Goal: Check status: Check status

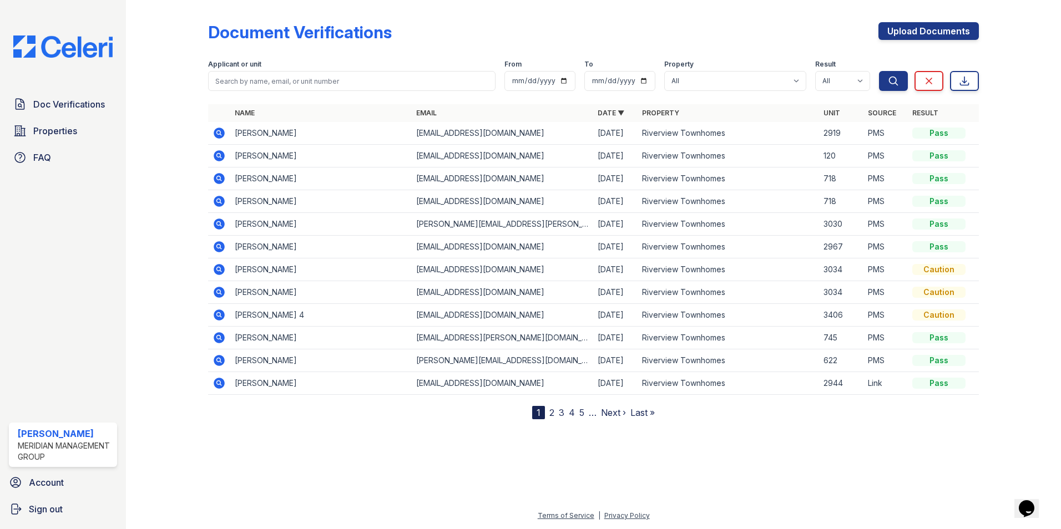
click at [219, 135] on icon at bounding box center [219, 133] width 11 height 11
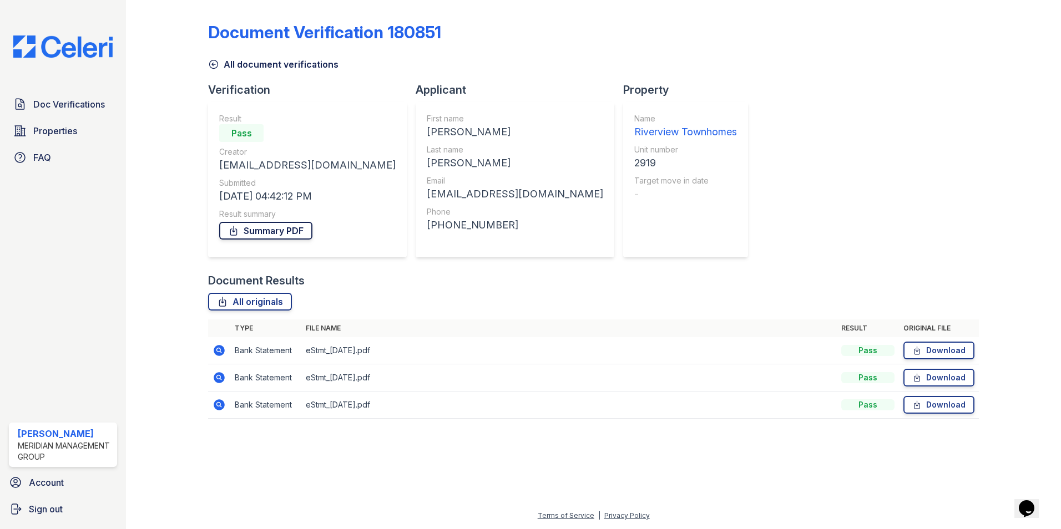
click at [282, 229] on link "Summary PDF" at bounding box center [265, 231] width 93 height 18
click at [95, 104] on span "Doc Verifications" at bounding box center [69, 104] width 72 height 13
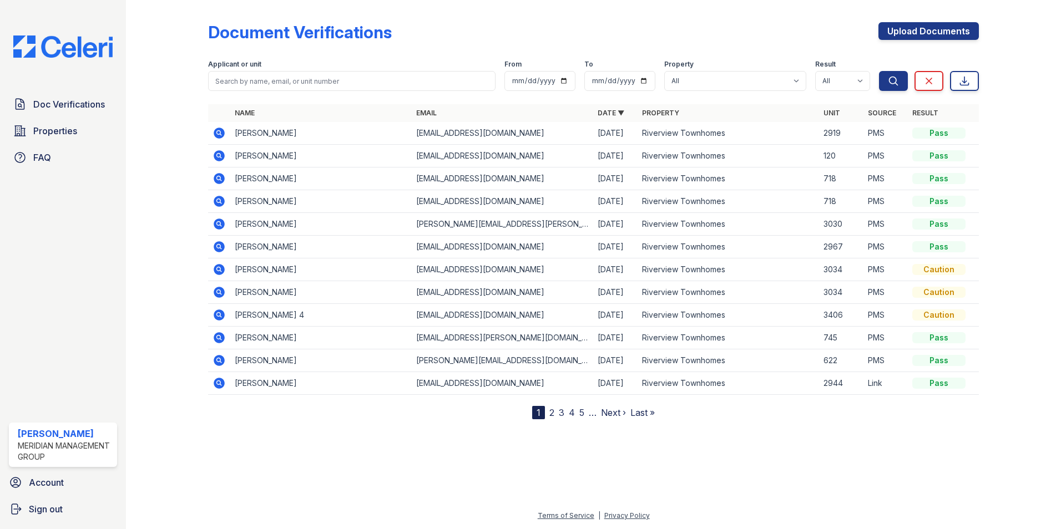
click at [216, 221] on icon at bounding box center [219, 224] width 11 height 11
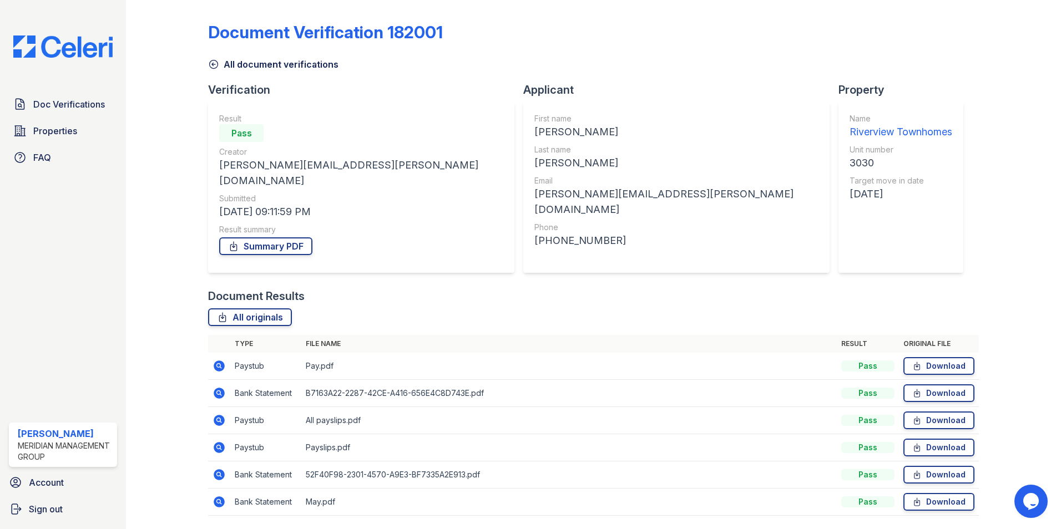
scroll to position [20, 0]
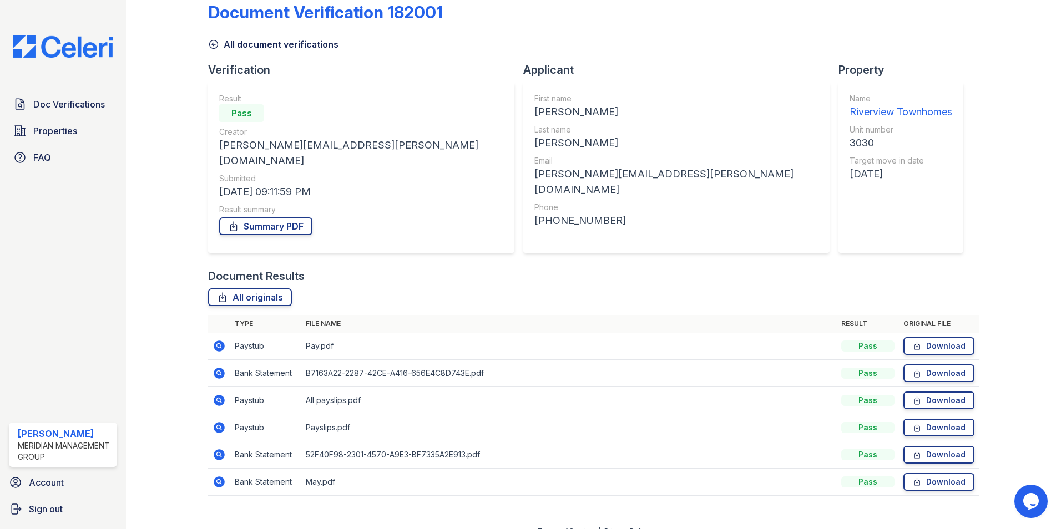
click at [224, 422] on icon at bounding box center [219, 427] width 11 height 11
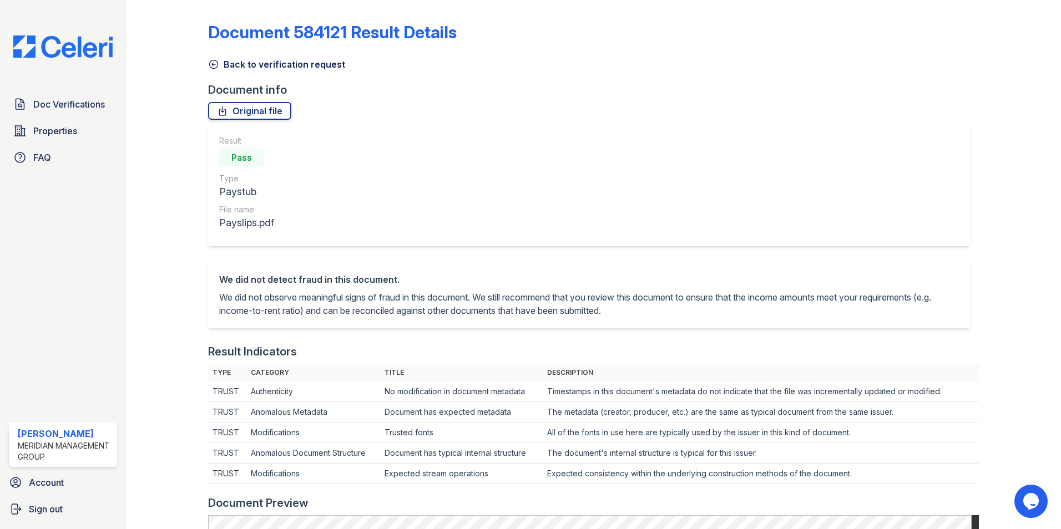
click at [213, 67] on icon at bounding box center [213, 64] width 11 height 11
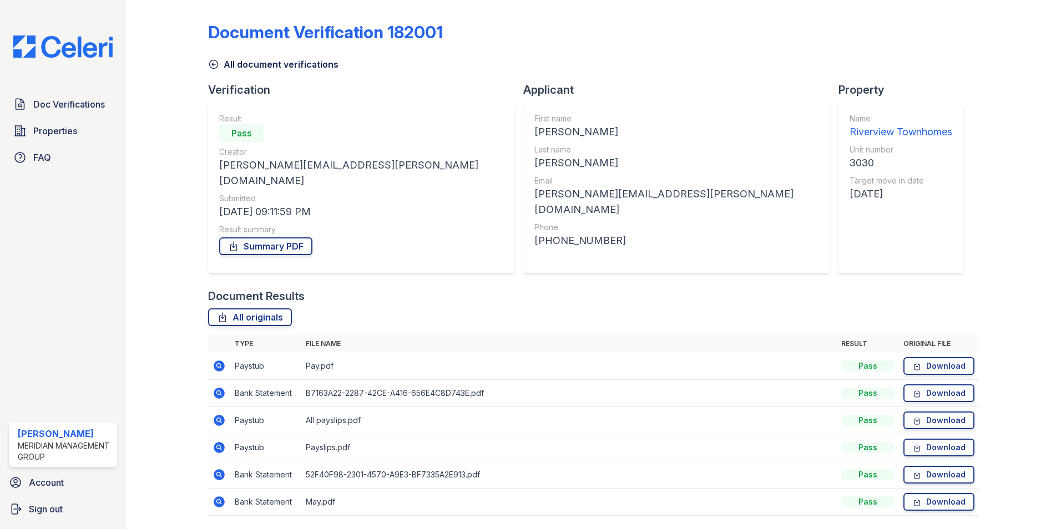
click at [213, 360] on icon at bounding box center [219, 366] width 13 height 13
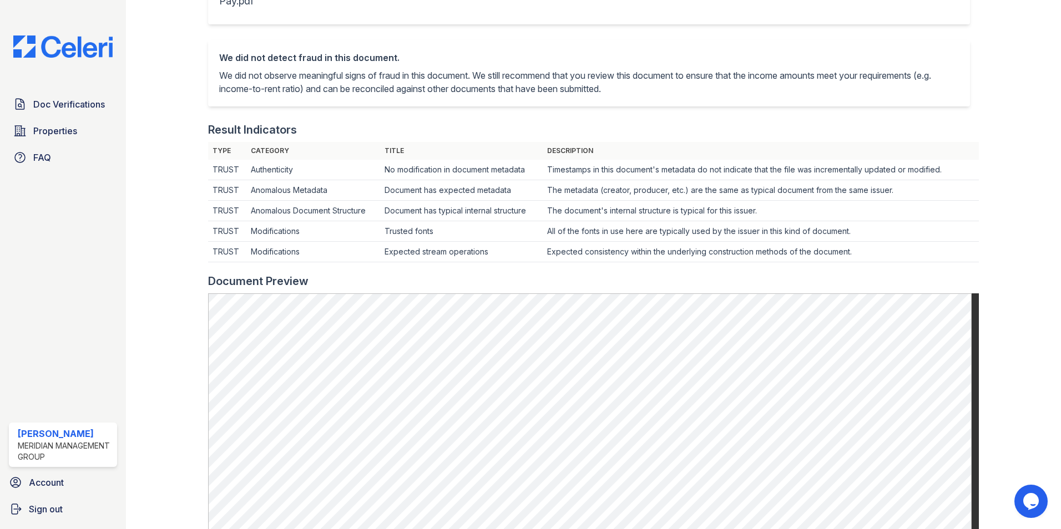
scroll to position [55, 0]
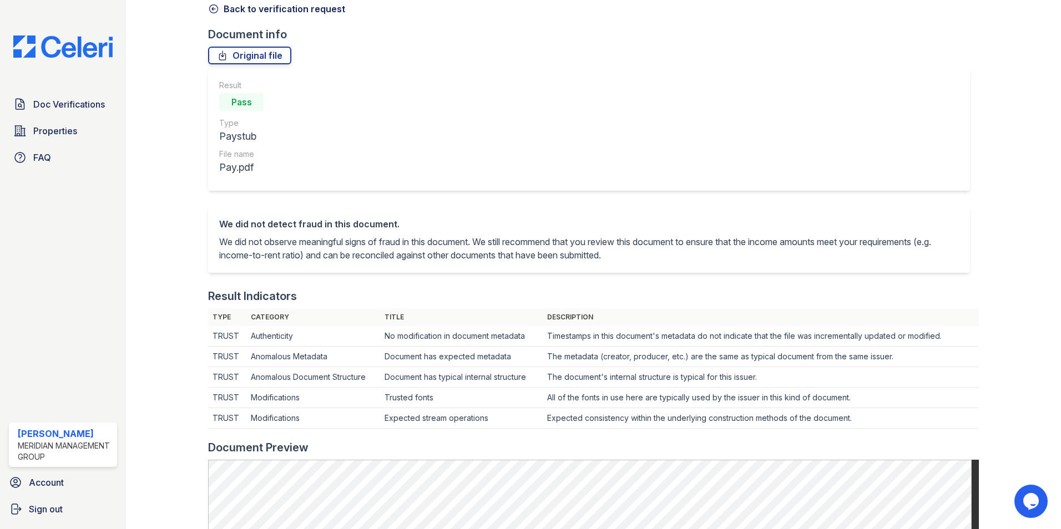
click at [209, 15] on link "Back to verification request" at bounding box center [276, 8] width 137 height 13
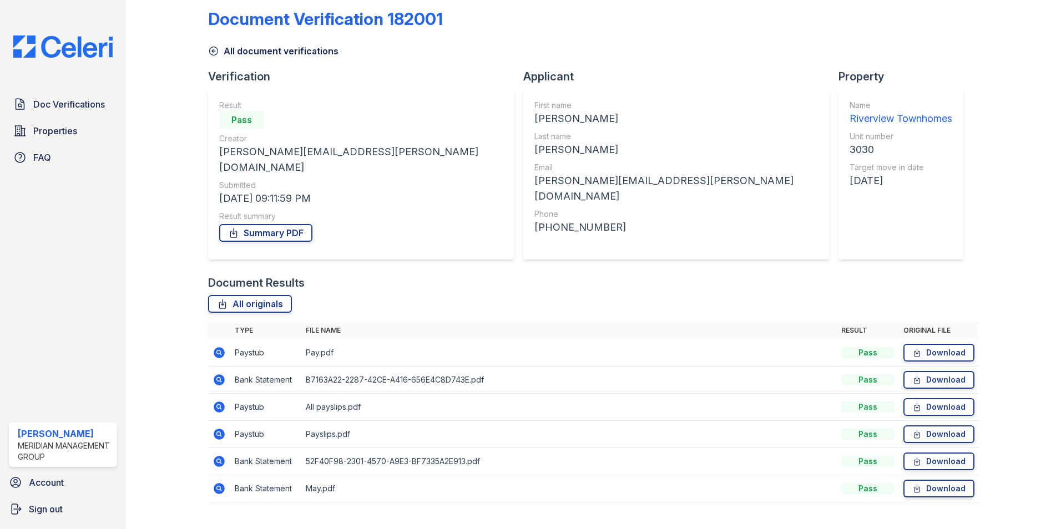
scroll to position [20, 0]
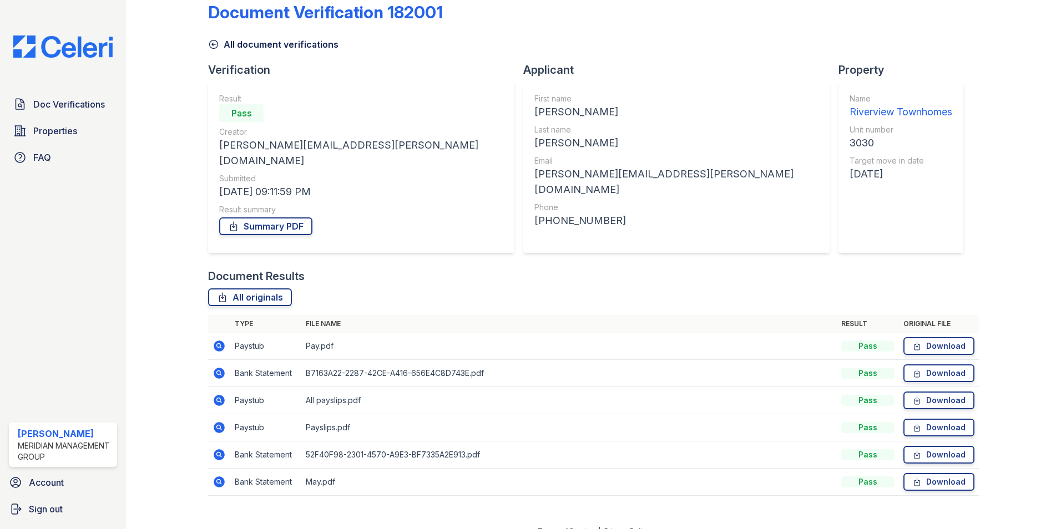
click at [221, 340] on icon at bounding box center [219, 346] width 13 height 13
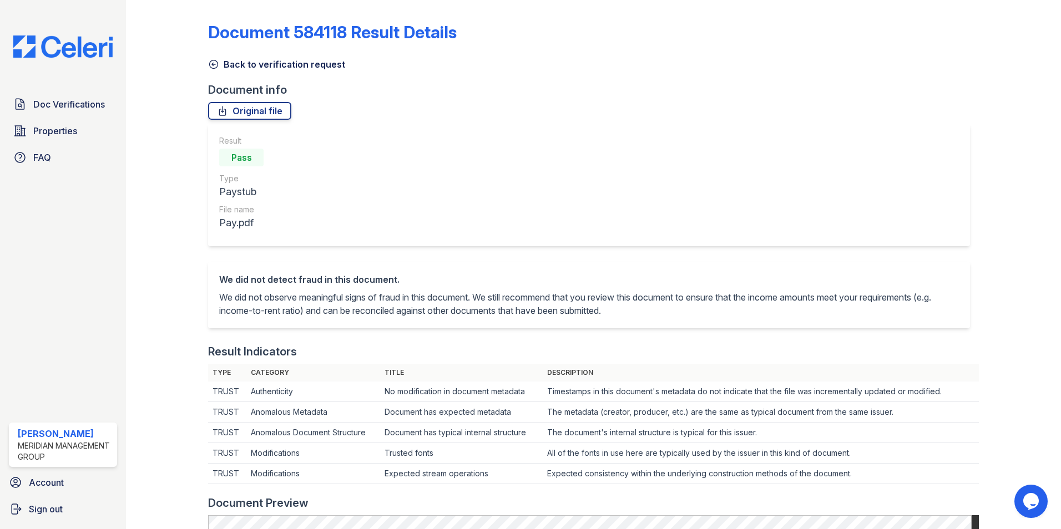
click at [218, 65] on icon at bounding box center [213, 64] width 11 height 11
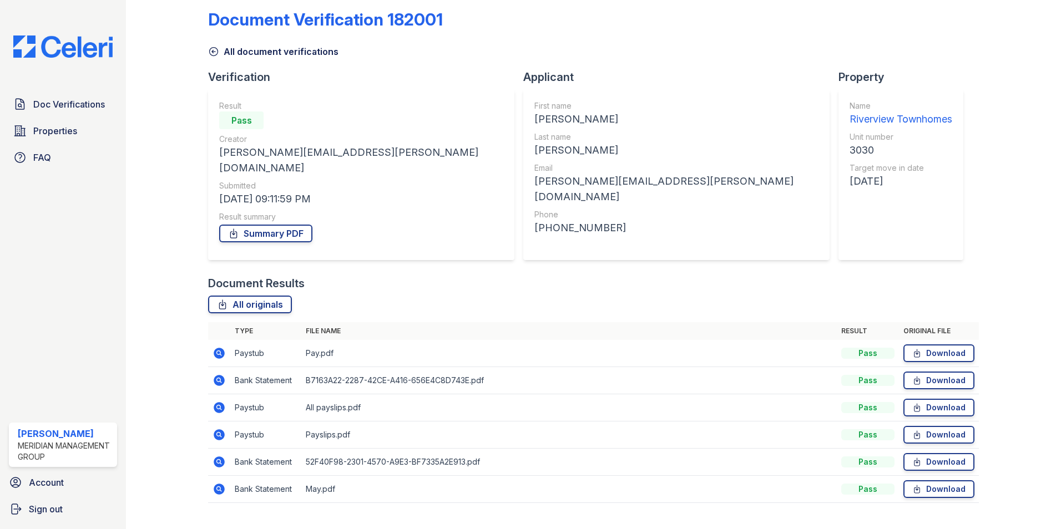
scroll to position [20, 0]
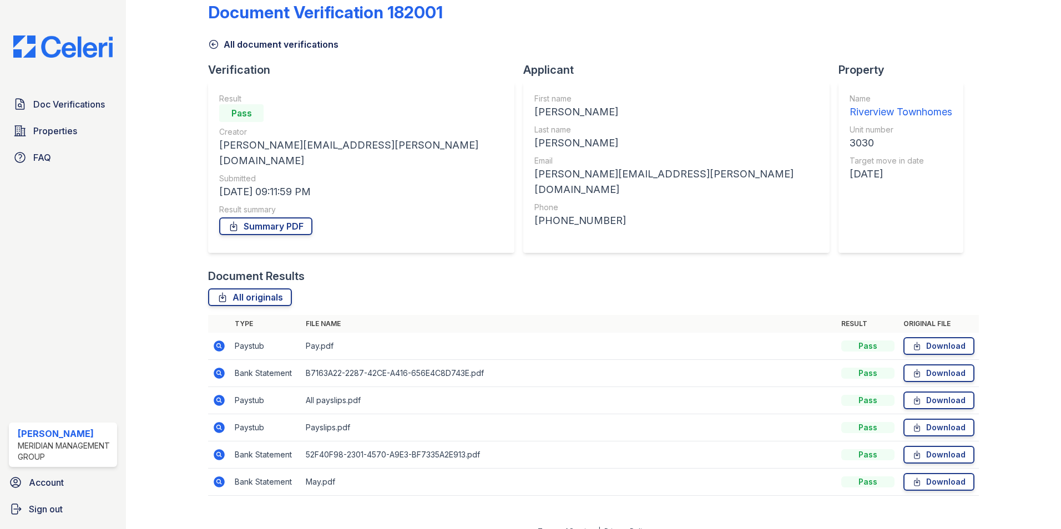
click at [220, 395] on icon at bounding box center [219, 400] width 11 height 11
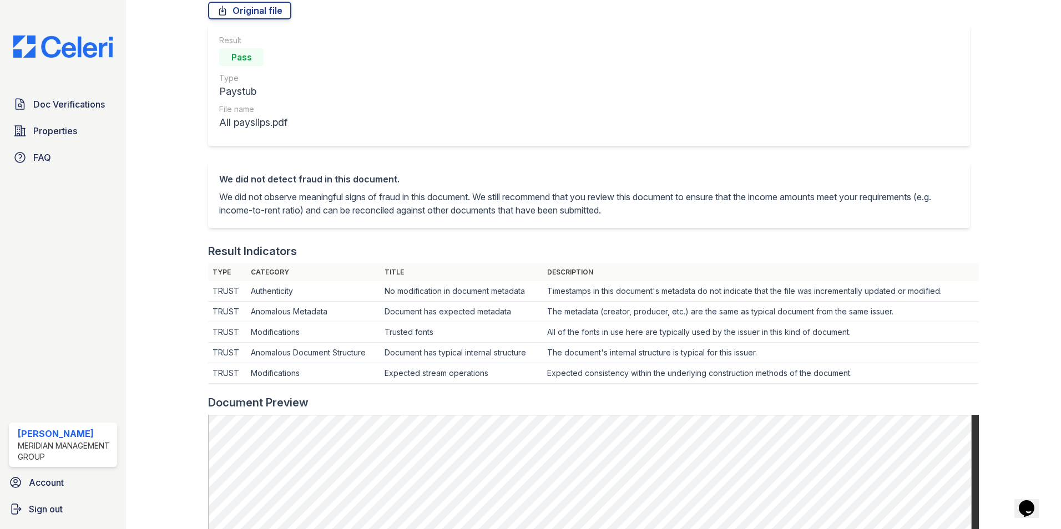
scroll to position [55, 0]
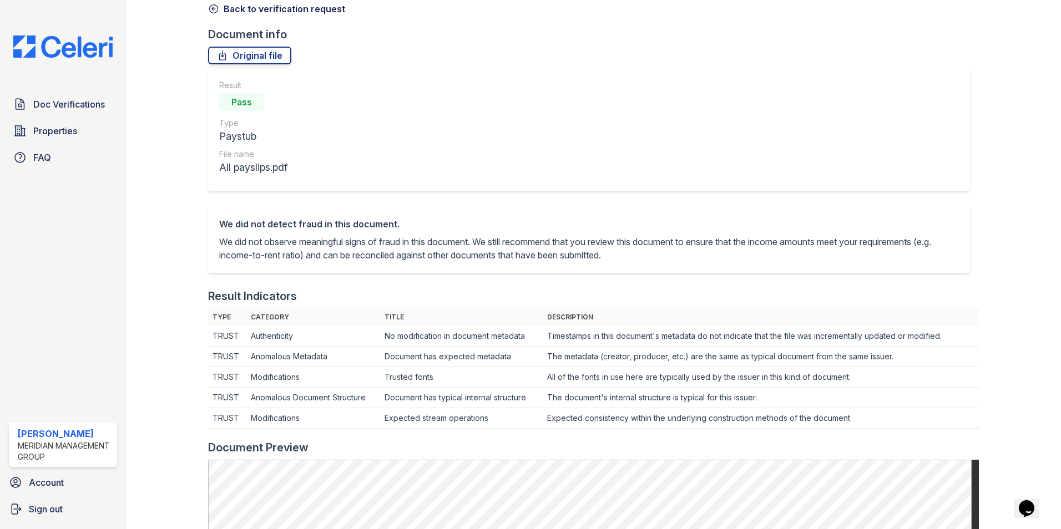
click at [218, 8] on icon at bounding box center [214, 9] width 8 height 8
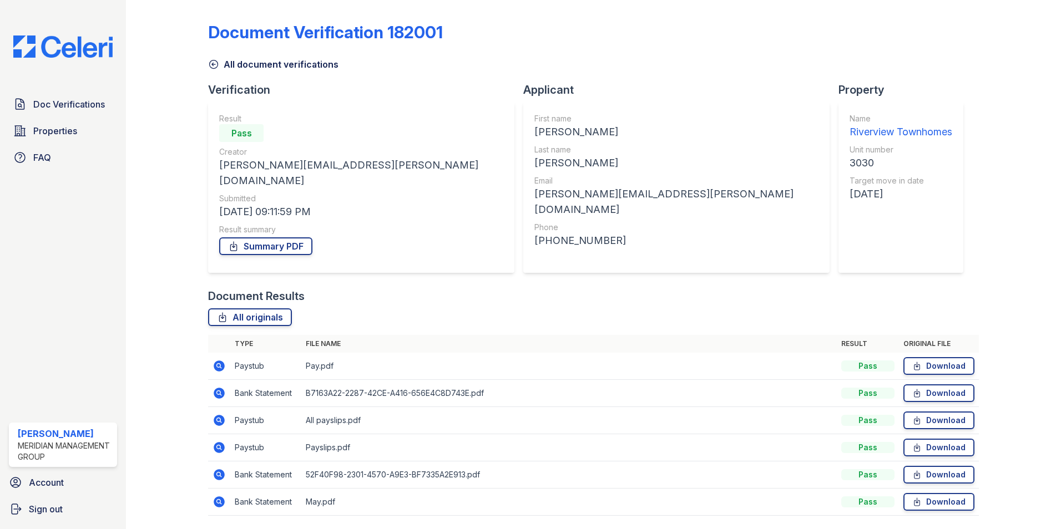
click at [218, 442] on icon at bounding box center [219, 447] width 11 height 11
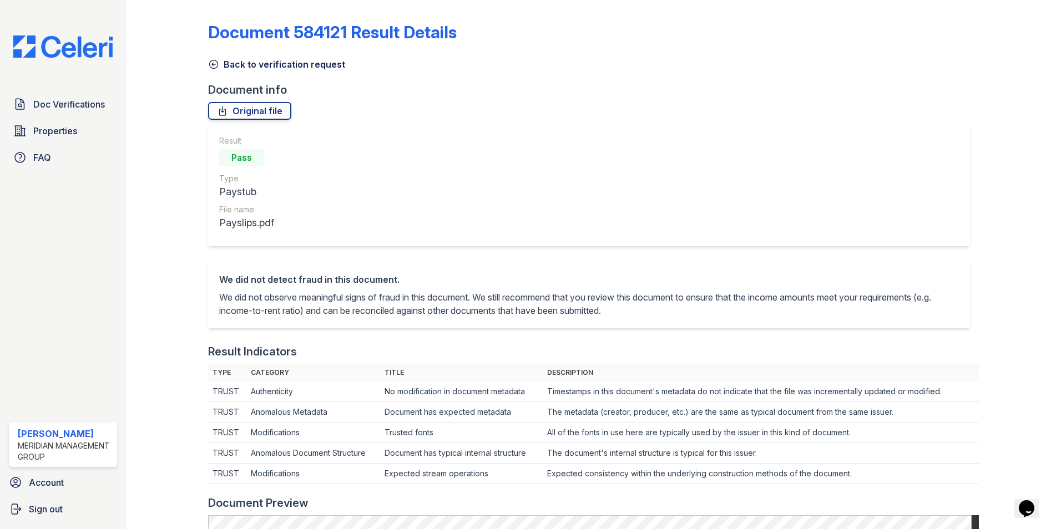
click at [210, 64] on icon at bounding box center [213, 64] width 11 height 11
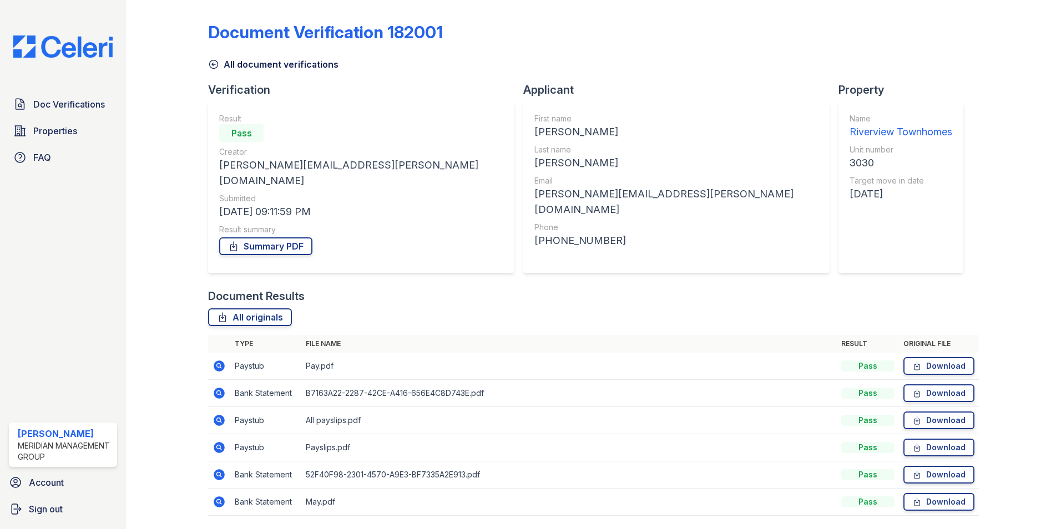
click at [219, 415] on icon at bounding box center [219, 420] width 11 height 11
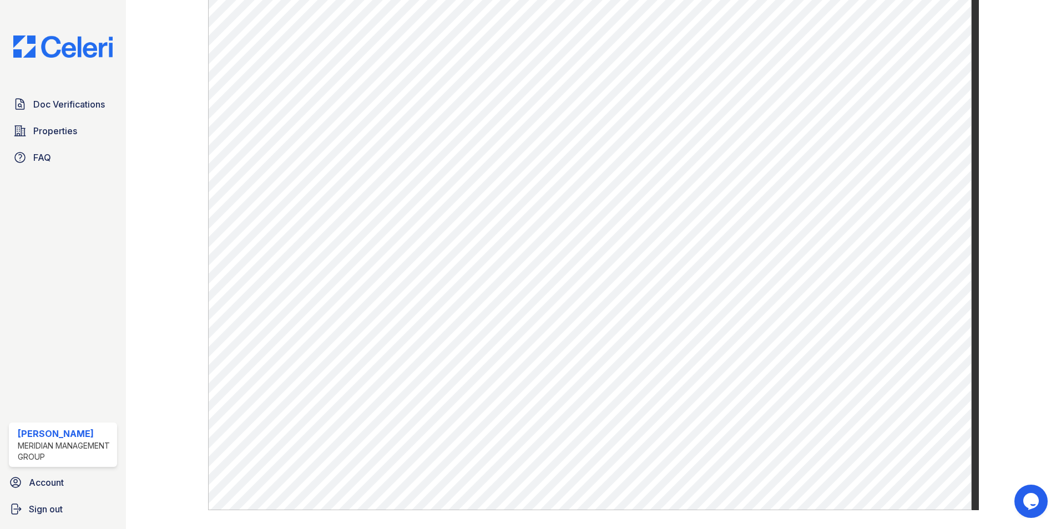
scroll to position [553, 0]
